Goal: Task Accomplishment & Management: Manage account settings

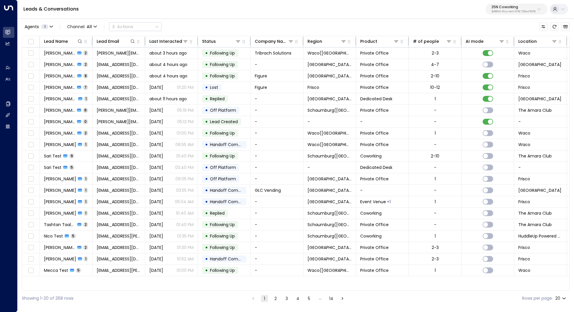
click at [519, 9] on div "25N Coworking 3b9800f4-81ca-4ec0-8758-72fbe4763f36" at bounding box center [514, 9] width 44 height 8
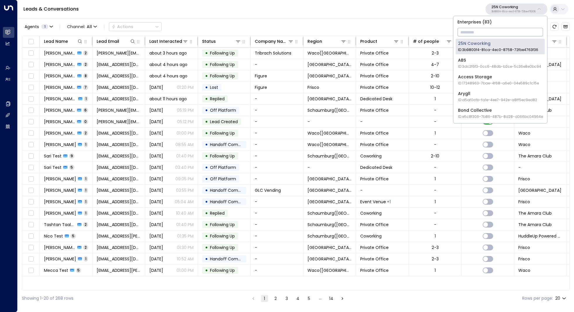
click at [494, 34] on input "text" at bounding box center [501, 32] width 86 height 11
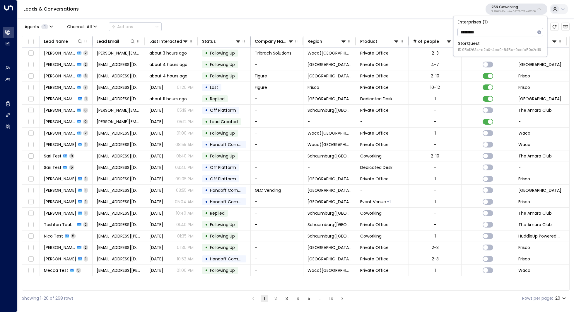
type input "*********"
click at [484, 50] on span "ID: 95e12634-a2b0-4ea9-845a-0bcfa50e2d19" at bounding box center [499, 49] width 83 height 5
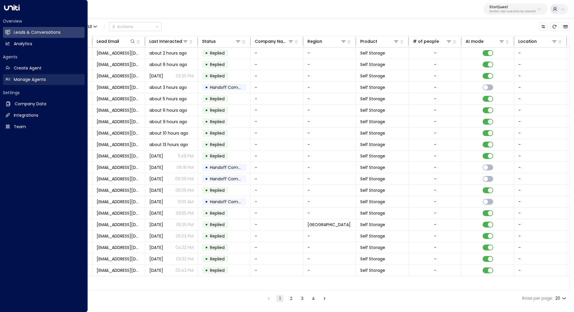
click at [30, 79] on h2 "Manage Agents" at bounding box center [30, 79] width 32 height 6
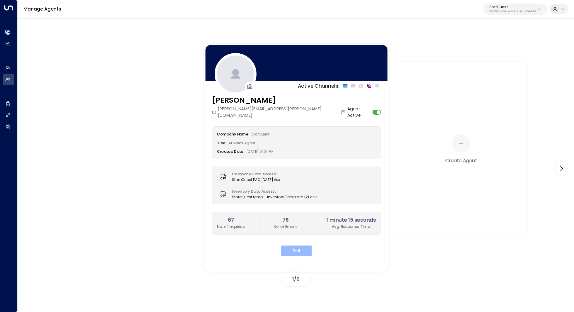
click at [293, 245] on button "Edit" at bounding box center [296, 250] width 31 height 11
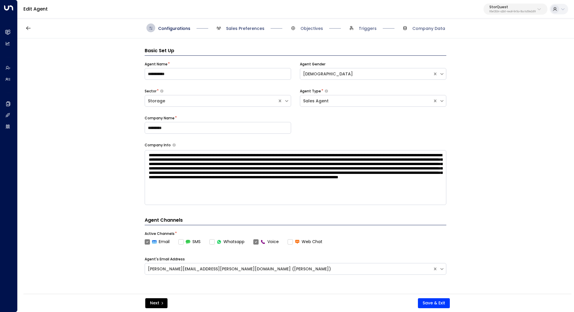
click at [243, 28] on span "Sales Preferences" at bounding box center [245, 28] width 38 height 6
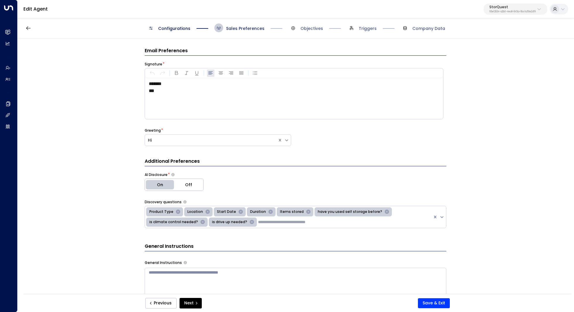
click at [241, 29] on span "Sales Preferences" at bounding box center [245, 28] width 38 height 6
click at [180, 30] on span "Configurations" at bounding box center [174, 28] width 32 height 6
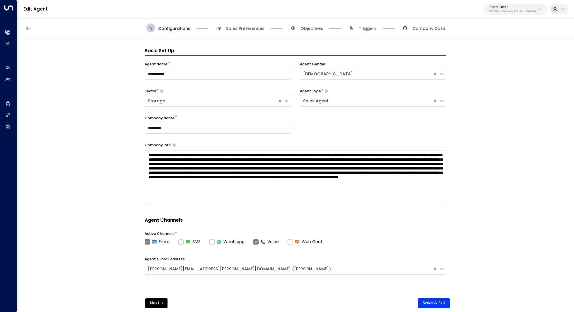
click at [253, 31] on span "Sales Preferences" at bounding box center [239, 27] width 50 height 9
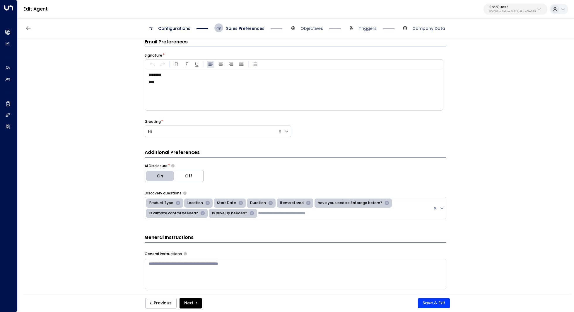
click at [176, 81] on p "***" at bounding box center [296, 82] width 294 height 7
click at [432, 301] on button "Save & Exit" at bounding box center [434, 303] width 32 height 10
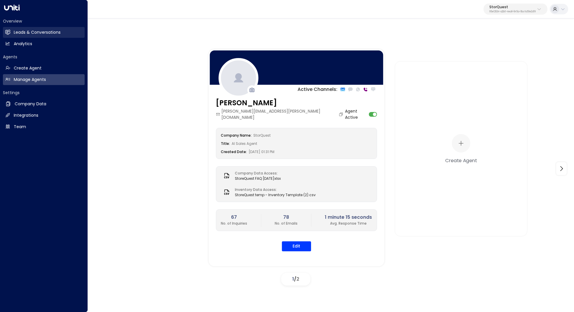
click at [41, 35] on h2 "Leads & Conversations" at bounding box center [37, 32] width 47 height 6
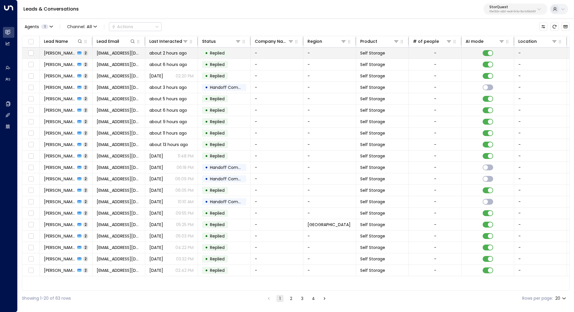
click at [69, 52] on span "Latoya Cheeks" at bounding box center [60, 53] width 32 height 6
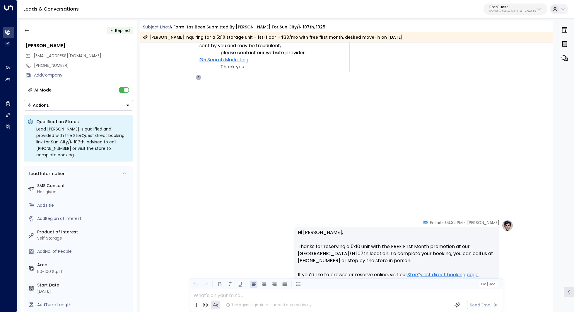
scroll to position [393, 0]
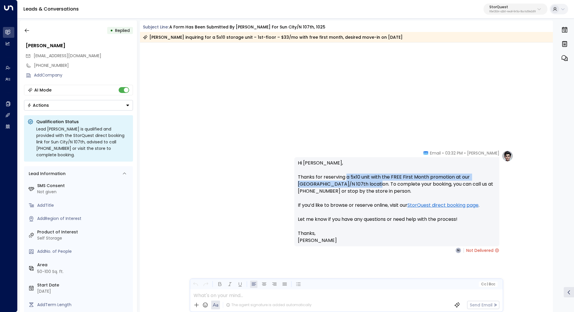
drag, startPoint x: 346, startPoint y: 178, endPoint x: 346, endPoint y: 182, distance: 4.1
click at [346, 182] on p "Hi Latoya, Thanks for reserving a 5x10 unit with the FREE First Month promotion…" at bounding box center [397, 194] width 198 height 70
drag, startPoint x: 354, startPoint y: 179, endPoint x: 354, endPoint y: 182, distance: 3.2
click at [354, 182] on p "Hi Latoya, Thanks for reserving a 5x10 unit with the FREE First Month promotion…" at bounding box center [397, 194] width 198 height 70
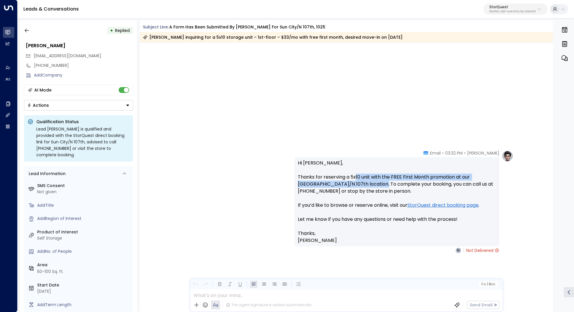
click at [354, 182] on p "Hi Latoya, Thanks for reserving a 5x10 unit with the FREE First Month promotion…" at bounding box center [397, 194] width 198 height 70
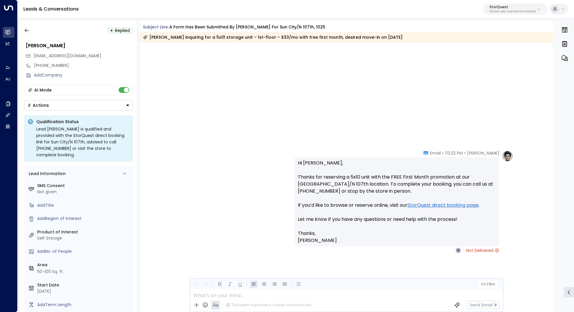
click at [342, 207] on p "Hi Latoya, Thanks for reserving a 5x10 unit with the FREE First Month promotion…" at bounding box center [397, 194] width 198 height 70
drag, startPoint x: 342, startPoint y: 207, endPoint x: 334, endPoint y: 205, distance: 8.3
click at [334, 205] on p "Hi Latoya, Thanks for reserving a 5x10 unit with the FREE First Month promotion…" at bounding box center [397, 194] width 198 height 70
click at [27, 29] on icon "button" at bounding box center [27, 31] width 6 height 6
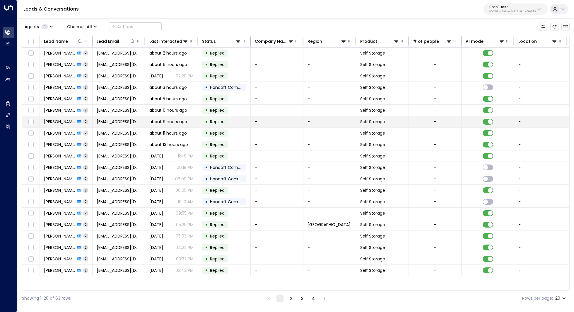
click at [57, 121] on span "Marian Cobba" at bounding box center [60, 122] width 32 height 6
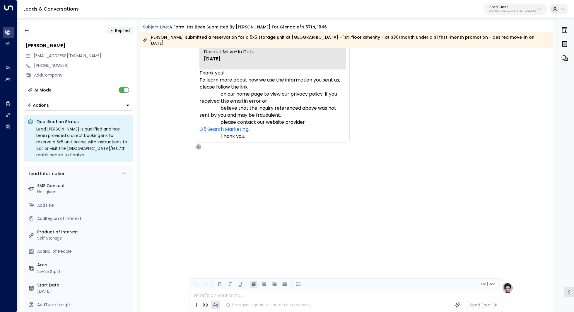
scroll to position [386, 0]
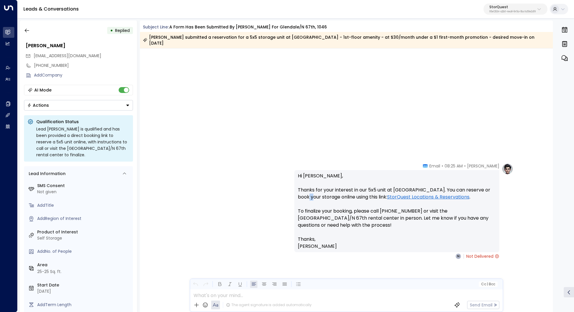
drag, startPoint x: 302, startPoint y: 193, endPoint x: 310, endPoint y: 193, distance: 7.3
click at [310, 193] on p "Hi Marian, Thanks for your interest in our 5x5 unit at StorQuest. You can reser…" at bounding box center [397, 203] width 198 height 63
click at [387, 193] on link "StorQuest Locations & Reservations" at bounding box center [428, 196] width 82 height 7
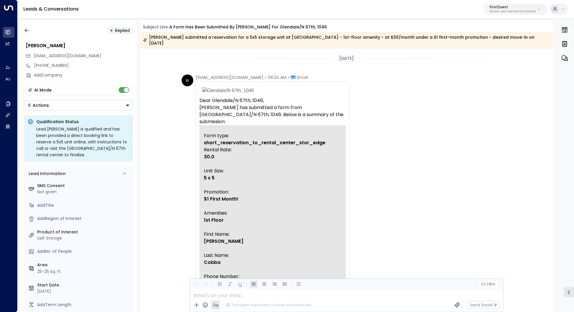
scroll to position [180, 0]
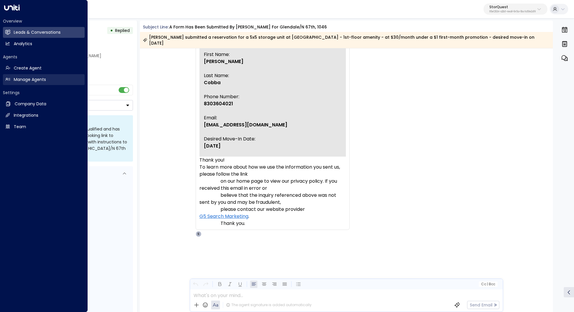
click at [34, 77] on h2 "Manage Agents" at bounding box center [30, 79] width 32 height 6
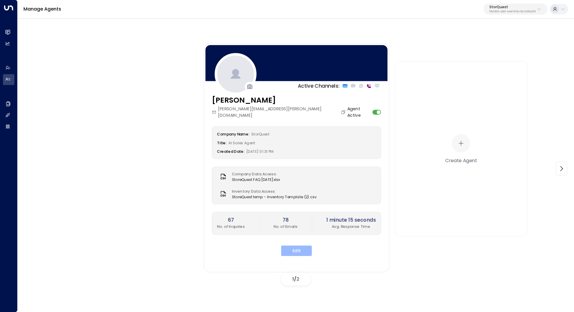
click at [296, 245] on button "Edit" at bounding box center [296, 250] width 31 height 11
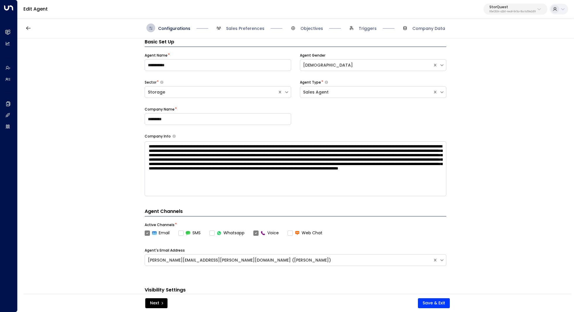
scroll to position [5, 0]
click at [251, 25] on span "Sales Preferences" at bounding box center [239, 27] width 50 height 9
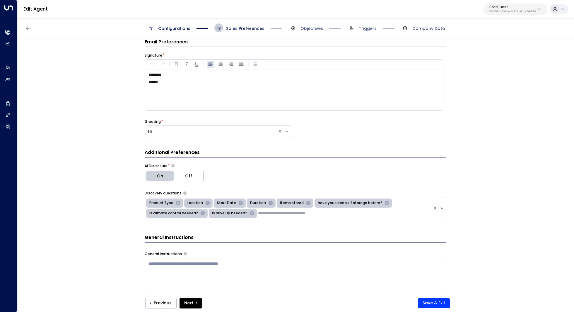
click at [251, 27] on span "Sales Preferences" at bounding box center [245, 28] width 38 height 6
click at [429, 29] on span "Company Data" at bounding box center [429, 28] width 33 height 6
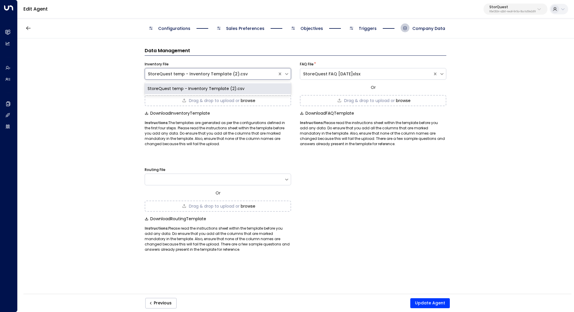
click at [215, 71] on div "StoreQuest temp - Inventory Template (2).csv" at bounding box center [211, 74] width 127 height 6
click at [209, 87] on div "StoreQuest temp - Inventory Template (2).csv" at bounding box center [218, 88] width 147 height 11
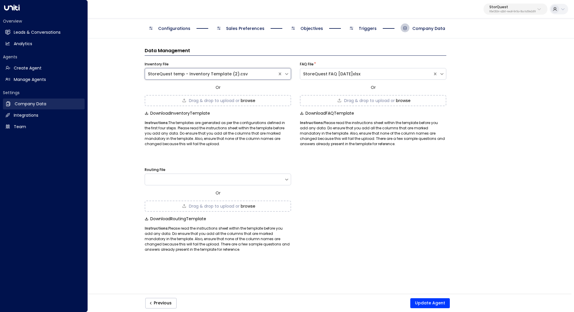
click at [45, 105] on h2 "Company Data" at bounding box center [31, 104] width 32 height 6
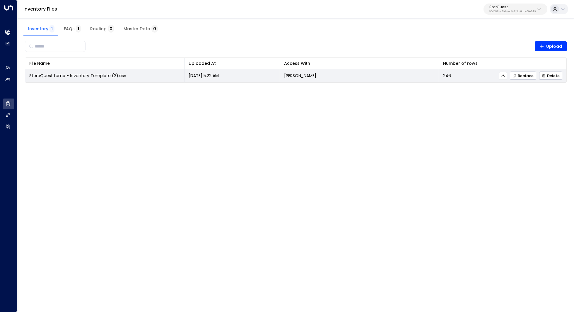
click at [505, 75] on icon at bounding box center [503, 76] width 4 height 4
click at [503, 76] on icon at bounding box center [503, 76] width 4 height 4
click at [504, 74] on icon at bounding box center [503, 75] width 3 height 3
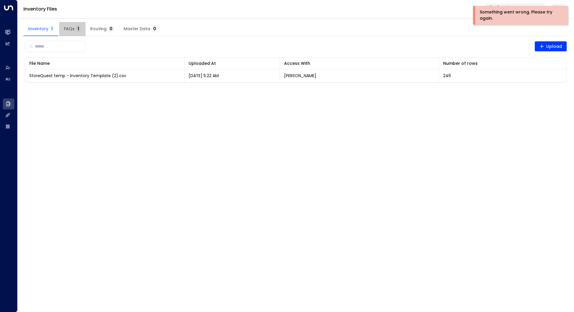
click at [68, 25] on button "FAQs 1" at bounding box center [72, 29] width 26 height 14
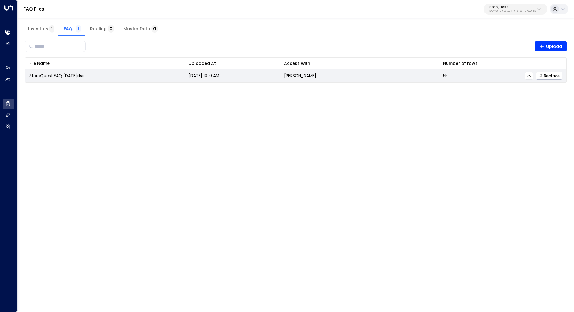
click at [531, 74] on icon at bounding box center [529, 76] width 4 height 4
click at [507, 76] on button at bounding box center [503, 76] width 8 height 8
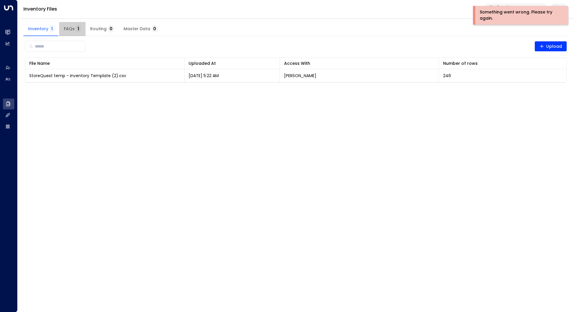
click at [71, 31] on span "FAQs 1" at bounding box center [72, 28] width 17 height 5
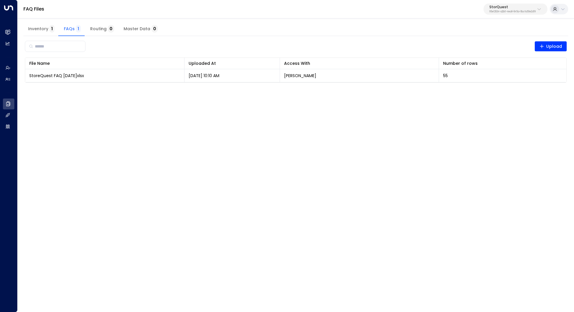
click at [524, 13] on button "StorQuest 95e12634-a2b0-4ea9-845a-0bcfa50e2d19" at bounding box center [516, 9] width 64 height 11
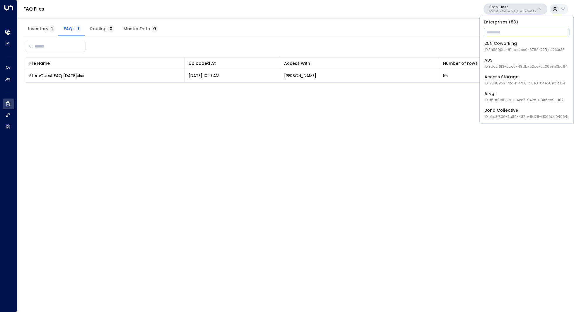
click at [503, 32] on input "text" at bounding box center [527, 32] width 86 height 11
type input "*****"
click at [506, 50] on span "ID: 413dacf9-5485-402c-a519-14108c614857" at bounding box center [525, 49] width 80 height 5
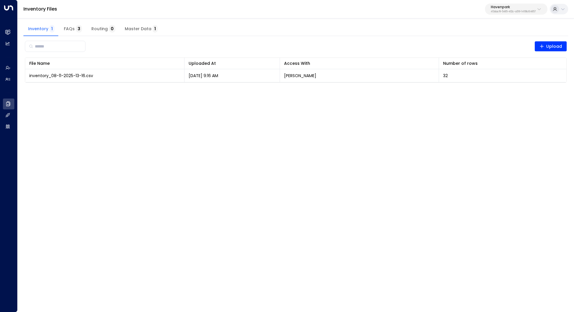
click at [69, 31] on span "FAQs 3" at bounding box center [73, 28] width 18 height 5
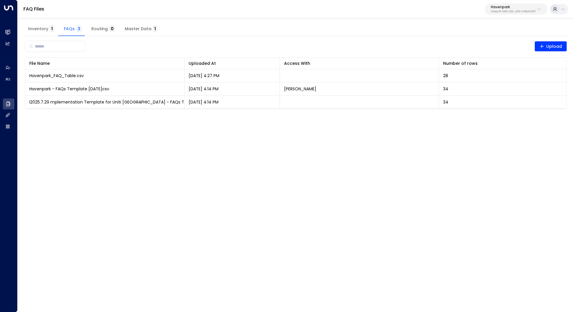
click at [42, 28] on span "Inventory 1" at bounding box center [41, 28] width 26 height 5
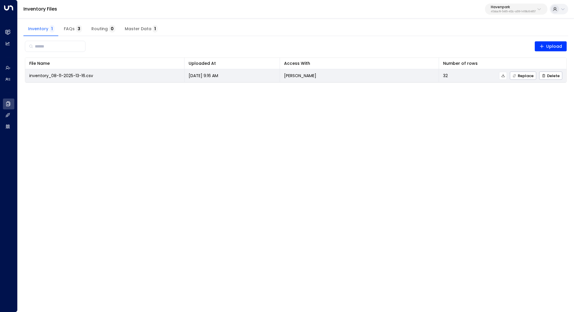
click at [505, 76] on icon at bounding box center [503, 75] width 3 height 3
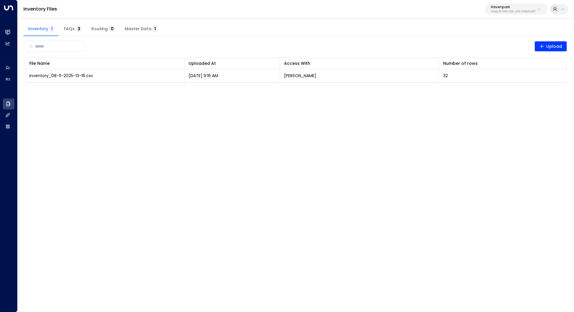
click at [529, 11] on p "413dacf9-5485-402c-a519-14108c614857" at bounding box center [513, 12] width 45 height 2
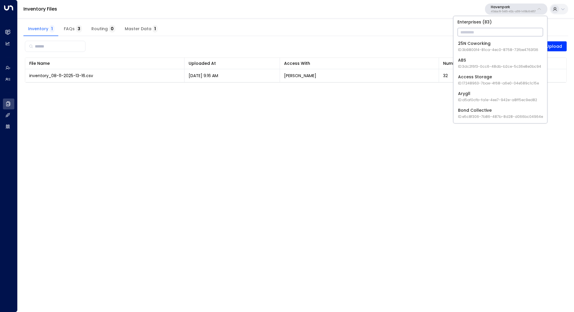
click at [500, 33] on input "text" at bounding box center [501, 32] width 86 height 11
type input "*******"
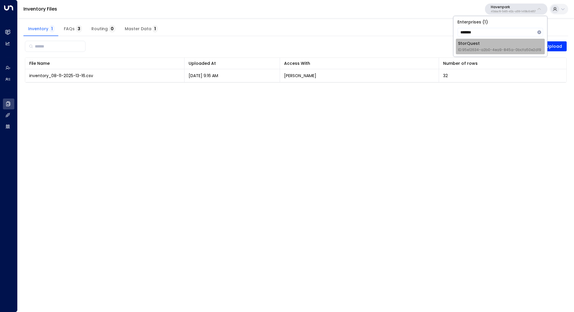
click at [488, 45] on div "StorQuest ID: 95e12634-a2b0-4ea9-845a-0bcfa50e2d19" at bounding box center [499, 46] width 83 height 12
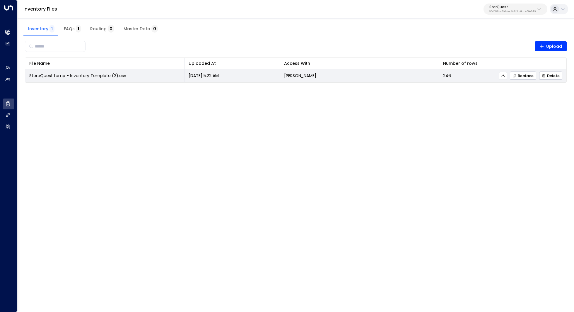
click at [505, 77] on icon at bounding box center [503, 76] width 4 height 4
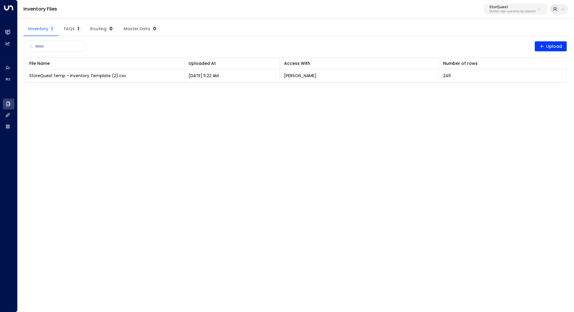
click at [432, 90] on html "Overview Leads & Conversations Leads & Conversations Analytics Analytics Agents…" at bounding box center [287, 45] width 574 height 90
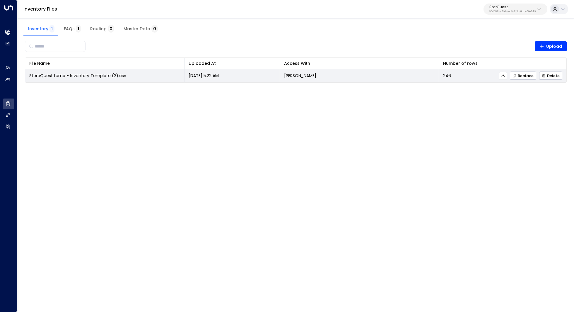
click at [505, 76] on icon at bounding box center [503, 76] width 4 height 4
click at [503, 77] on icon at bounding box center [503, 76] width 4 height 4
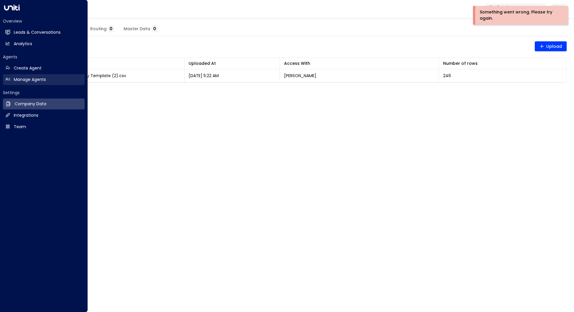
click at [32, 79] on h2 "Manage Agents" at bounding box center [30, 79] width 32 height 6
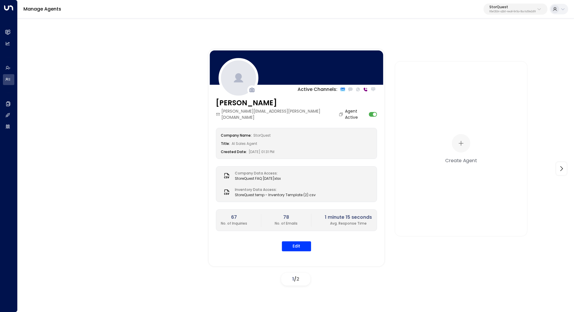
click at [525, 11] on p "95e12634-a2b0-4ea9-845a-0bcfa50e2d19" at bounding box center [513, 12] width 46 height 2
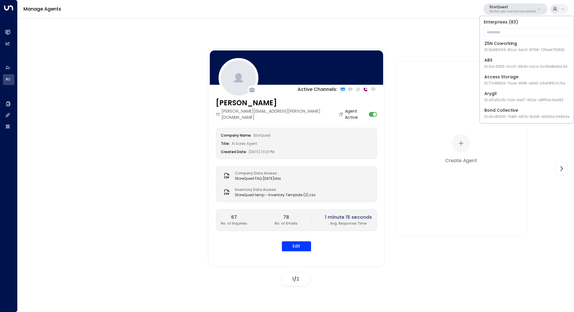
click at [516, 84] on span "ID: 17248963-7bae-4f68-a6e0-04e589c1c15e" at bounding box center [525, 83] width 81 height 5
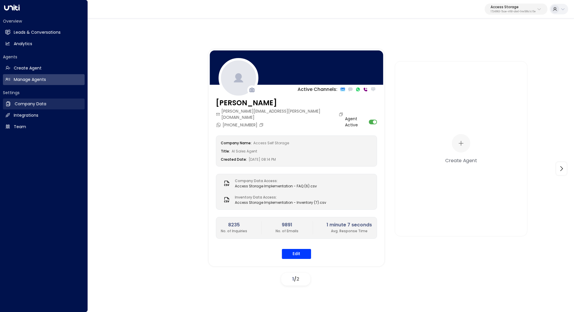
click at [45, 107] on link "Company Data Company Data" at bounding box center [44, 103] width 82 height 11
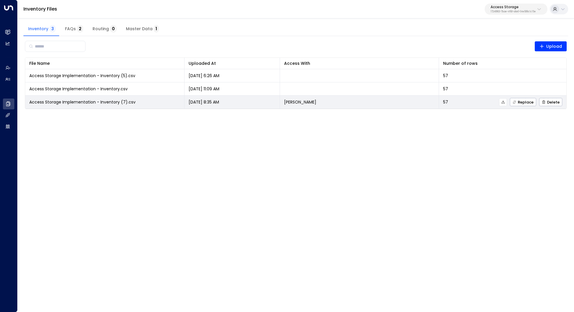
click at [505, 101] on icon at bounding box center [503, 102] width 4 height 4
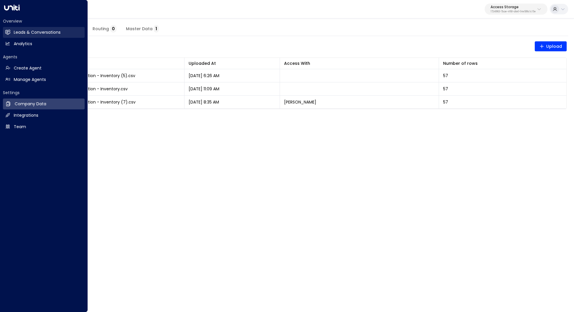
click at [47, 36] on link "Leads & Conversations Leads & Conversations" at bounding box center [44, 32] width 82 height 11
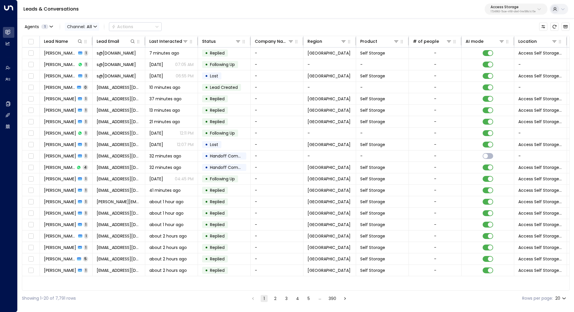
click at [90, 25] on span "All" at bounding box center [89, 26] width 5 height 5
click at [84, 62] on p "Voice" at bounding box center [79, 60] width 21 height 4
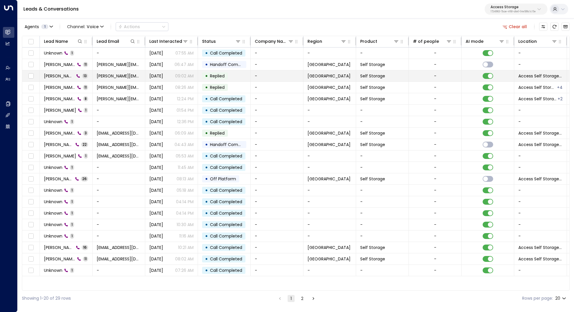
click at [64, 76] on span "[PERSON_NAME]" at bounding box center [59, 76] width 30 height 6
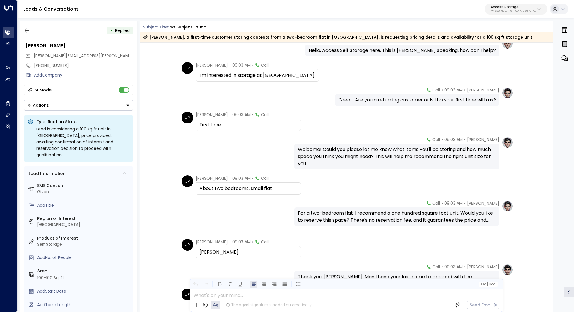
scroll to position [32, 0]
drag, startPoint x: 343, startPoint y: 147, endPoint x: 343, endPoint y: 151, distance: 4.4
click at [343, 151] on div "Welcome! Could you please let me know what items you'll be storing and how much…" at bounding box center [397, 155] width 198 height 21
click at [343, 152] on div "Welcome! Could you please let me know what items you'll be storing and how much…" at bounding box center [397, 155] width 198 height 21
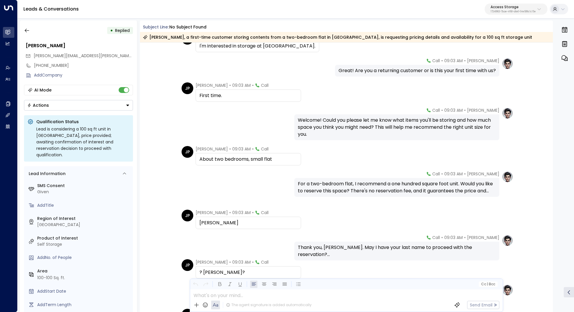
scroll to position [73, 0]
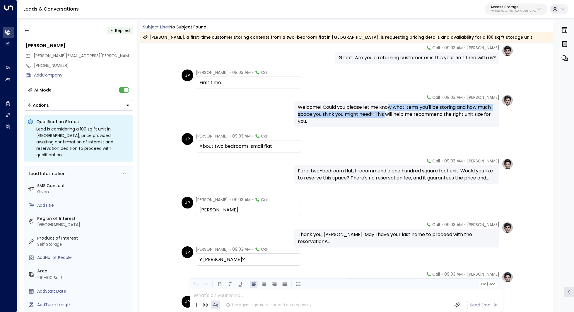
drag, startPoint x: 388, startPoint y: 104, endPoint x: 386, endPoint y: 113, distance: 9.8
click at [386, 113] on div "Welcome! Could you please let me know what items you'll be storing and how much…" at bounding box center [397, 114] width 198 height 21
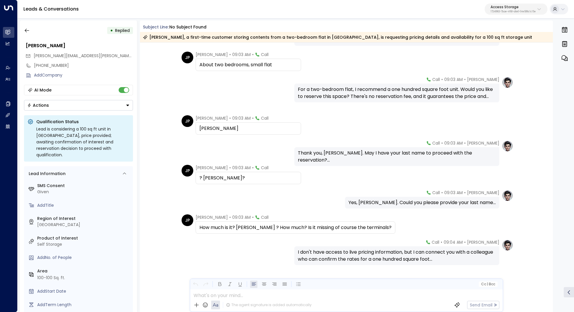
scroll to position [166, 0]
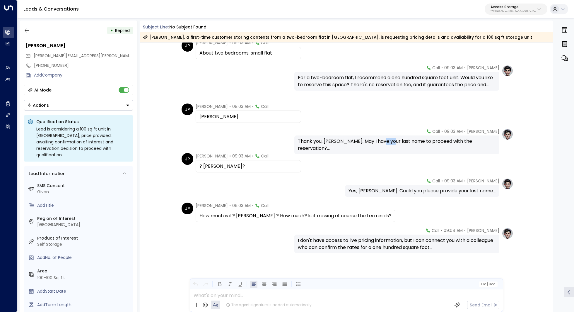
drag, startPoint x: 404, startPoint y: 141, endPoint x: 396, endPoint y: 141, distance: 7.9
click at [396, 141] on div "Thank you, [PERSON_NAME]. May I have your last name to proceed with the reserva…" at bounding box center [397, 145] width 198 height 14
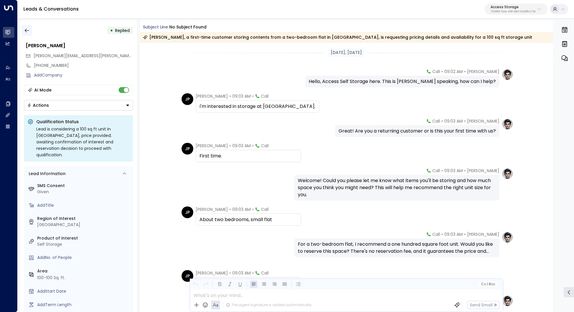
click at [26, 30] on icon "button" at bounding box center [27, 31] width 6 height 6
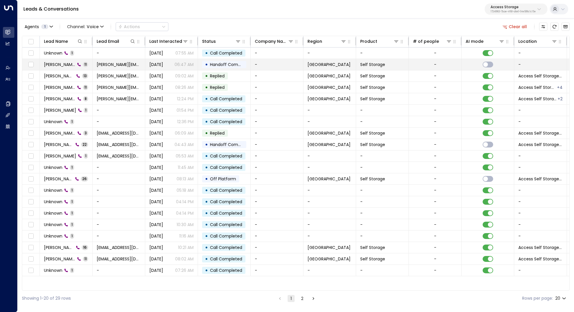
click at [65, 61] on td "[PERSON_NAME] 11" at bounding box center [66, 64] width 53 height 11
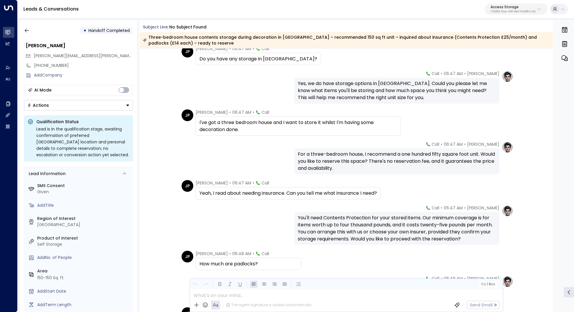
scroll to position [54, 0]
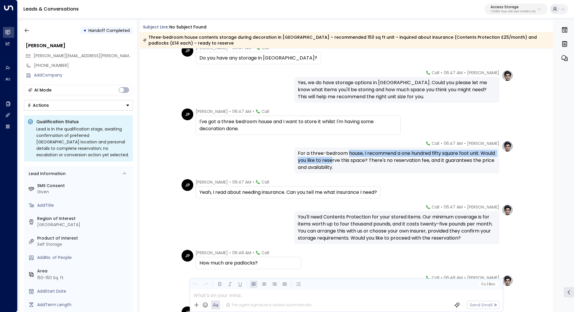
click at [348, 158] on div "For a three-bedroom house, I recommend a one hundred fifty square foot unit. Wo…" at bounding box center [397, 160] width 198 height 21
drag, startPoint x: 350, startPoint y: 156, endPoint x: 350, endPoint y: 160, distance: 4.4
click at [350, 160] on div "For a three-bedroom house, I recommend a one hundred fifty square foot unit. Wo…" at bounding box center [397, 160] width 198 height 21
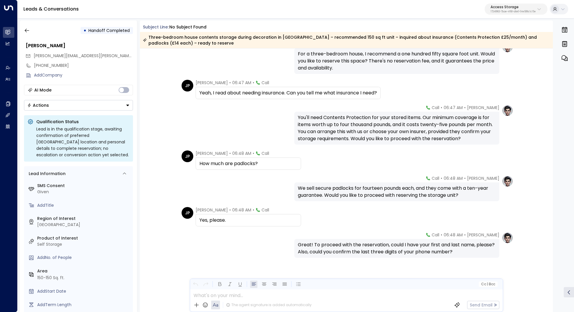
scroll to position [158, 0]
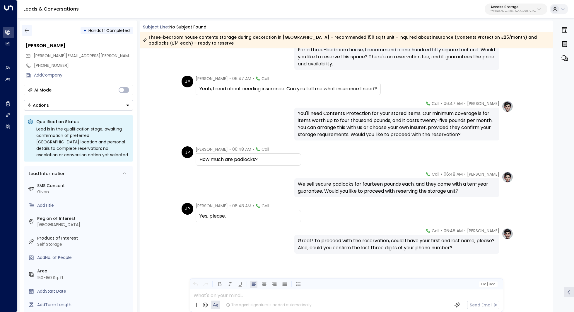
click at [29, 30] on icon "button" at bounding box center [27, 31] width 6 height 6
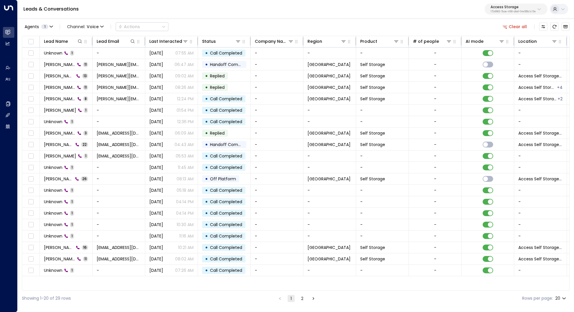
click at [527, 13] on button "Access Storage 17248963-7bae-4f68-a6e0-04e589c1c15e" at bounding box center [516, 9] width 63 height 11
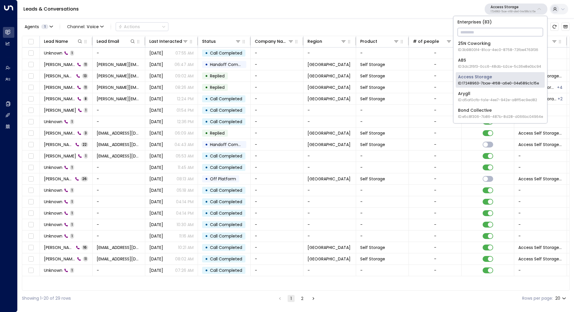
click at [500, 30] on input "text" at bounding box center [501, 32] width 86 height 11
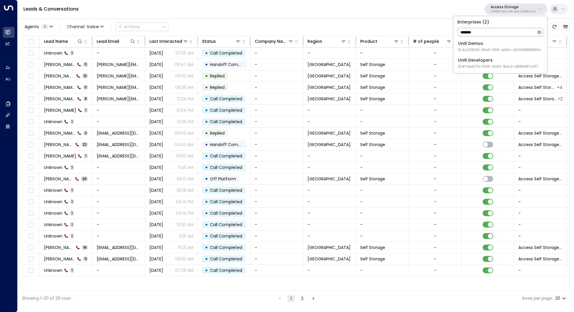
type input "*******"
click at [506, 42] on div "Uniti Demos ID: 4c025b01-9fa0-46ff-ab3a-a620b886896e" at bounding box center [499, 46] width 83 height 12
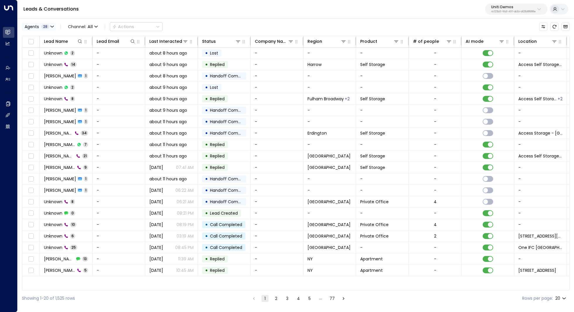
click at [50, 28] on icon "button" at bounding box center [52, 27] width 4 height 4
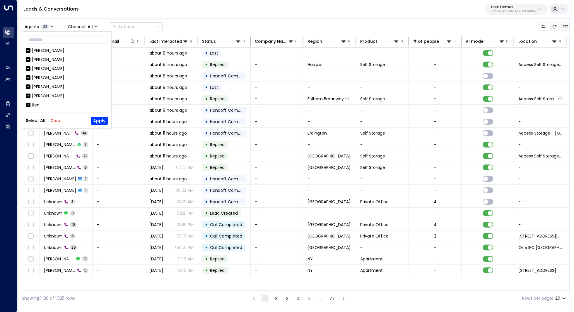
click at [54, 119] on button "Clear" at bounding box center [56, 120] width 12 height 5
click at [104, 117] on button "Apply" at bounding box center [99, 121] width 17 height 8
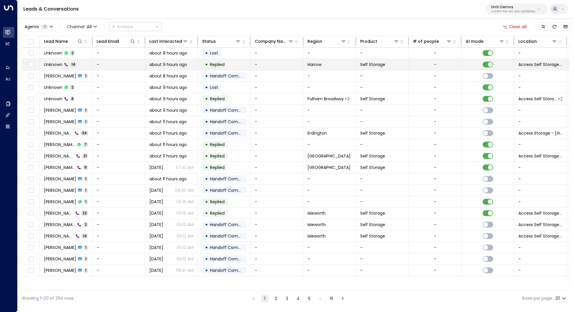
click at [51, 64] on span "Unknown" at bounding box center [53, 65] width 18 height 6
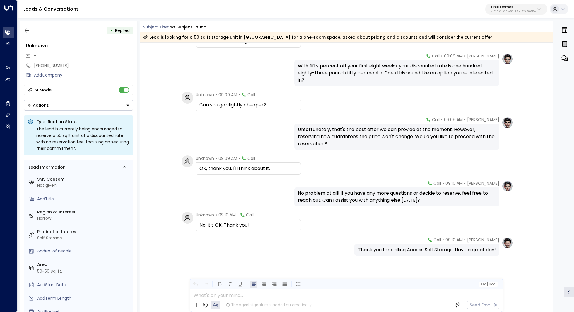
scroll to position [226, 0]
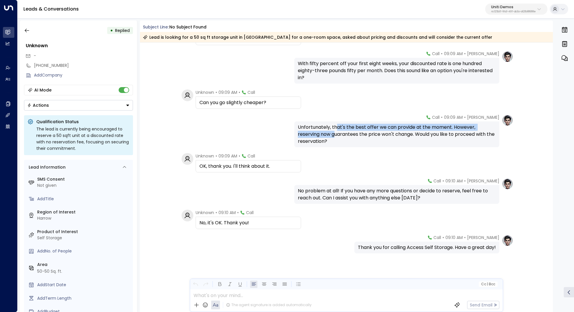
drag, startPoint x: 336, startPoint y: 128, endPoint x: 335, endPoint y: 134, distance: 6.6
click at [335, 134] on div "Unfortunately, that's the best offer we can provide at the moment. However, res…" at bounding box center [397, 134] width 198 height 21
drag, startPoint x: 342, startPoint y: 130, endPoint x: 341, endPoint y: 134, distance: 3.9
click at [341, 134] on div "Unfortunately, that's the best offer we can provide at the moment. However, res…" at bounding box center [397, 134] width 198 height 21
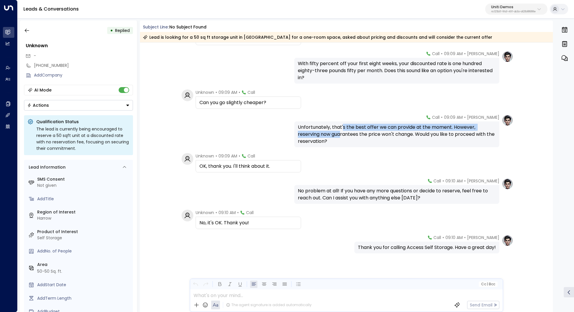
click at [341, 134] on div "Unfortunately, that's the best offer we can provide at the moment. However, res…" at bounding box center [397, 134] width 198 height 21
click at [26, 29] on icon "button" at bounding box center [27, 31] width 4 height 4
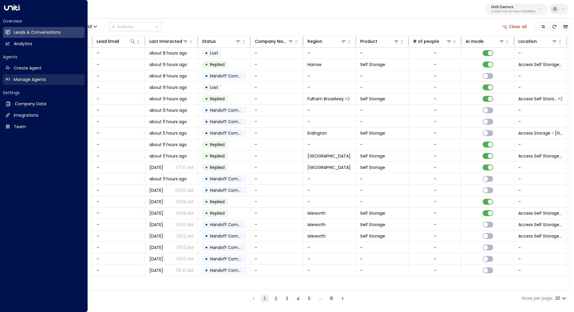
click at [43, 80] on h2 "Manage Agents" at bounding box center [30, 79] width 32 height 6
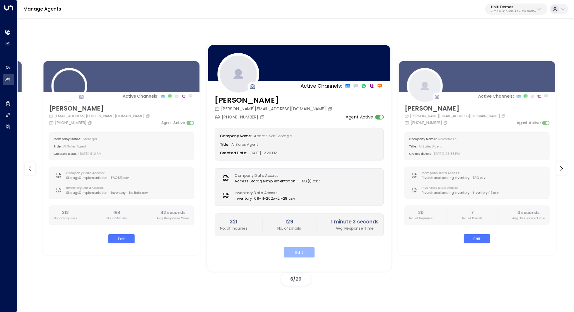
click at [304, 251] on button "Edit" at bounding box center [299, 252] width 31 height 11
